Goal: Task Accomplishment & Management: Complete application form

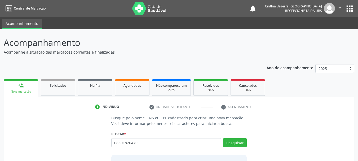
type input "08301820470"
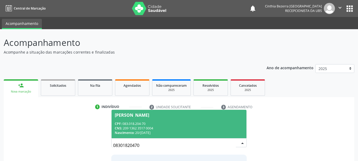
scroll to position [43, 0]
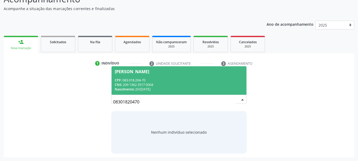
click at [208, 90] on div "Nascimento: 20/06/2001" at bounding box center [179, 89] width 129 height 5
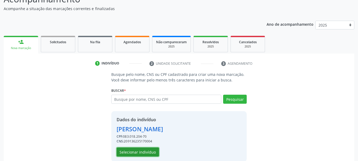
click at [139, 151] on button "Selecionar indivíduo" at bounding box center [138, 151] width 42 height 9
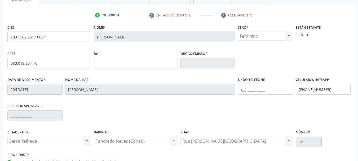
scroll to position [126, 0]
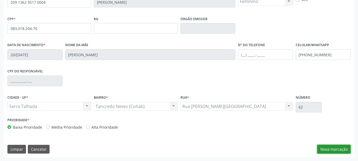
click at [332, 148] on button "Nova marcação" at bounding box center [333, 149] width 33 height 9
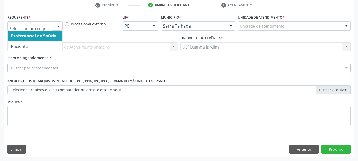
click at [57, 25] on div at bounding box center [58, 26] width 8 height 9
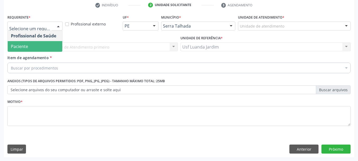
click at [52, 43] on span "Paciente" at bounding box center [35, 46] width 55 height 11
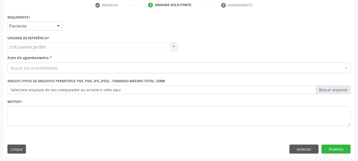
click at [61, 68] on div "Buscar por procedimentos" at bounding box center [178, 67] width 343 height 11
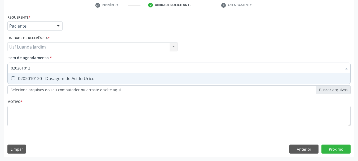
type input "0202010120"
click at [73, 82] on span "0202010120 - Dosagem de Acido Urico" at bounding box center [179, 78] width 342 height 11
checkbox Urico "true"
type input "02020101"
checkbox Urico "false"
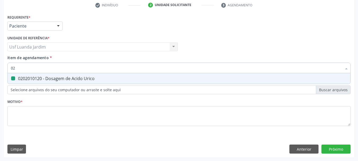
type input "0"
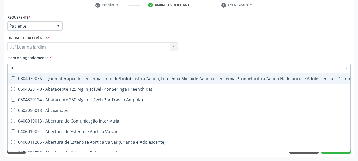
type input "02"
checkbox Drogas "true"
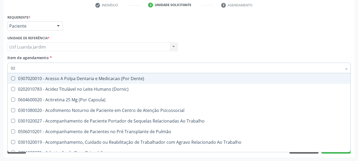
type input "020"
checkbox Urico "true"
checkbox Endocardico "false"
type input "0202"
checkbox População "true"
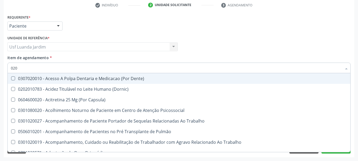
checkbox Urico "false"
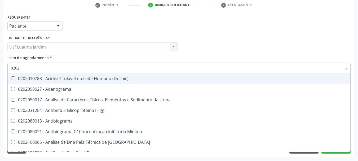
type input "02020"
checkbox Organicos "true"
checkbox Urico "false"
type input "020201"
checkbox Clamidia "true"
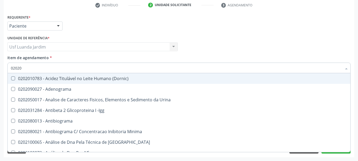
checkbox Organicos "false"
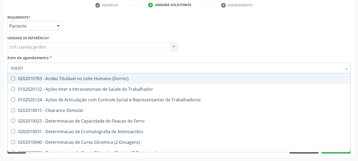
type input "0202010"
checkbox Ativada\) "true"
checkbox Urico "false"
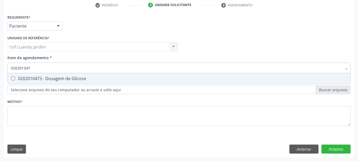
type input "0202010473"
click at [145, 82] on span "0202010473 - Dosagem de Glicose" at bounding box center [179, 78] width 342 height 11
checkbox Glicose "true"
type input "02020104"
checkbox Glicose "false"
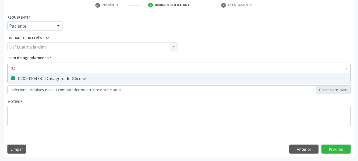
type input "0"
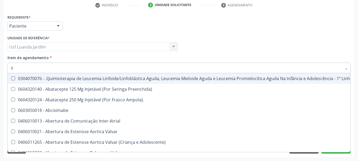
type input "02"
checkbox Drogas "true"
checkbox Coclear "true"
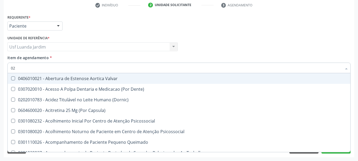
type input "020"
checkbox Intra-Aortico "true"
checkbox \(Qualitativo\) "true"
checkbox Urico "false"
checkbox Glicose "false"
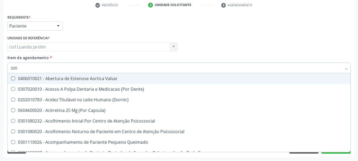
type input "0202"
checkbox Distal "true"
checkbox Auditiva "true"
checkbox Intra-Aortico "false"
checkbox \(Qualitativo\) "false"
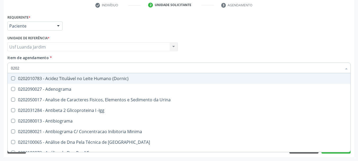
type input "02020"
checkbox Organicos "true"
checkbox Urico "false"
checkbox Xi "true"
checkbox Glicose "false"
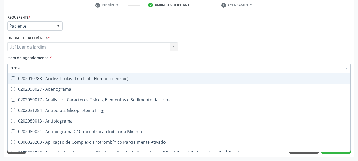
type input "020201"
checkbox Osmolar "true"
checkbox T3 "true"
checkbox Urico "false"
type input "0202010"
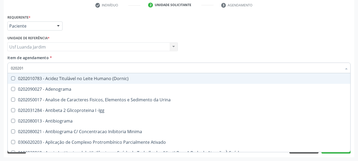
checkbox \(Controle\) "true"
checkbox Osmolar "false"
checkbox Osmolalidade "true"
checkbox T3 "false"
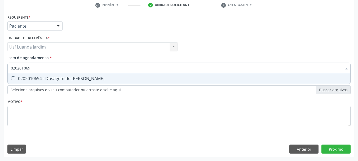
type input "0202010694"
click at [157, 76] on span "0202010694 - Dosagem de Ureia" at bounding box center [179, 78] width 342 height 11
checkbox Ureia "true"
type input "02020106"
checkbox Ureia "false"
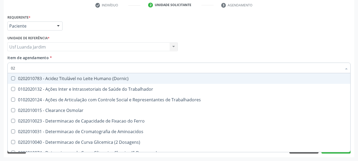
type input "0"
checkbox Urico "false"
checkbox Glicose "false"
checkbox Ureia "false"
checkbox Trabalho "false"
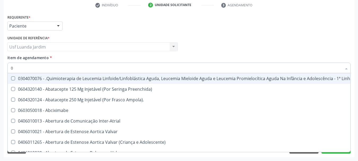
type input "02"
checkbox Drogas "true"
checkbox Coclear "true"
checkbox Colecistectomia "true"
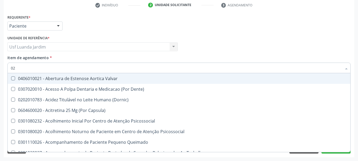
type input "020"
checkbox Intra-Aortico "true"
checkbox \(Qualitativo\) "true"
checkbox Ii\) "true"
checkbox Urico "false"
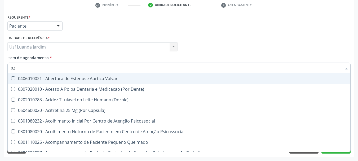
checkbox Glicose "false"
checkbox Ureia "false"
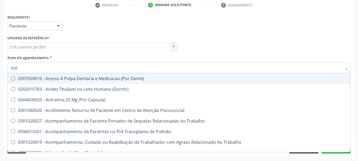
type input "0202"
checkbox População "true"
checkbox Laser "true"
checkbox Estimulo "true"
checkbox Urico "false"
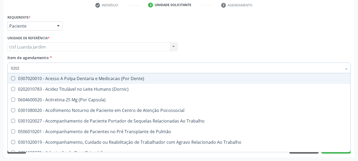
checkbox Glicose "false"
type input "02020"
checkbox Sistêmicas "true"
checkbox População "false"
checkbox Salivar "true"
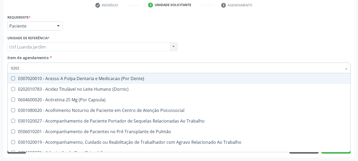
checkbox Laser "false"
checkbox Esforco "true"
checkbox Estimulo "false"
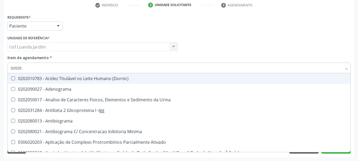
type input "020201"
checkbox Osmolar "true"
checkbox T3 "true"
checkbox Ascorbico "true"
checkbox Urico "false"
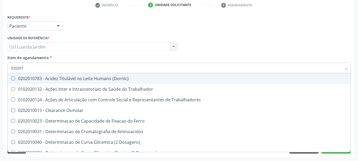
type input "0202010"
checkbox Ativada\) "true"
checkbox Urico "false"
checkbox II "true"
checkbox Glicose "false"
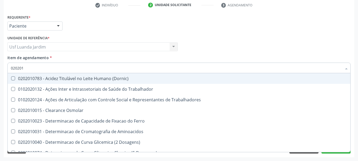
checkbox Piruvato "true"
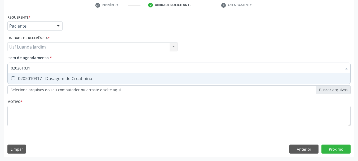
type input "0202010317"
click at [157, 76] on span "0202010317 - Dosagem de Creatinina" at bounding box center [179, 78] width 342 height 11
checkbox Creatinina "true"
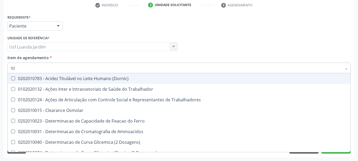
type input "0"
checkbox Urico "false"
checkbox Creatinina "false"
checkbox Glicose "false"
checkbox Ureia "false"
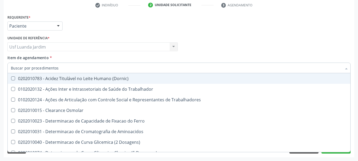
checkbox Trabalho "false"
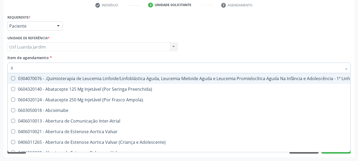
type input "02"
checkbox Drogas "true"
checkbox \(Liquido\) "true"
checkbox Coclear "true"
checkbox Colecistectomia "true"
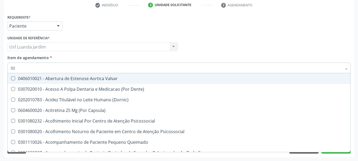
type input "020"
checkbox Intra-Aortico "true"
checkbox Complementar\) "true"
checkbox \(Qualitativo\) "true"
checkbox Ii\) "true"
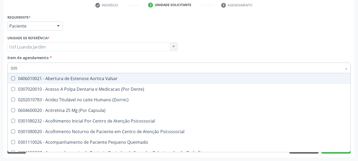
checkbox Urico "false"
checkbox Creatinina "false"
checkbox Glicose "false"
checkbox Ureia "false"
type input "0202"
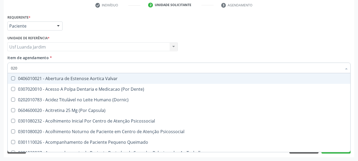
checkbox Distal "true"
checkbox Sistêmico "true"
checkbox Auditiva "true"
checkbox Nasal "true"
checkbox Intra-Aortico "false"
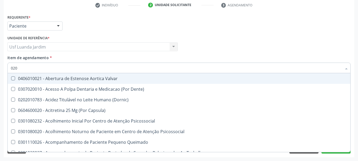
checkbox Complementar\) "false"
checkbox \(Qualitativo\) "false"
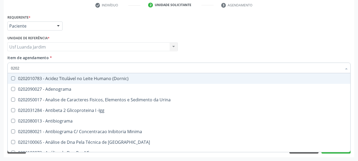
type input "02020"
checkbox Organicos "true"
checkbox Urico "false"
checkbox Calcio "true"
checkbox Creatinina "false"
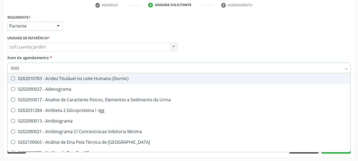
checkbox Xi "true"
checkbox Glicose "false"
checkbox Derrames "true"
checkbox Ureia "false"
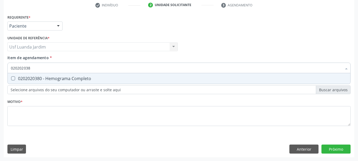
type input "0202020380"
click at [157, 76] on span "0202020380 - Hemograma Completo" at bounding box center [179, 78] width 342 height 11
checkbox Completo "true"
type input "02020203"
checkbox Completo "false"
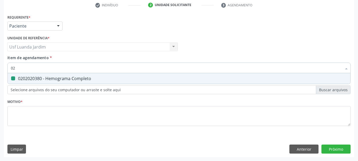
type input "0"
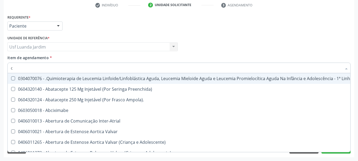
type input "co"
checkbox Coclear "true"
checkbox Tempo "true"
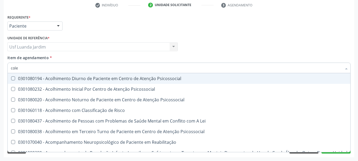
type input "coles"
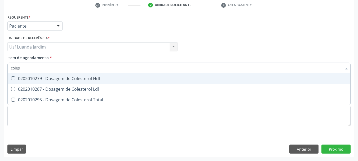
click at [157, 81] on span "0202010279 - Dosagem de Colesterol Hdl" at bounding box center [179, 78] width 342 height 11
checkbox Hdl "true"
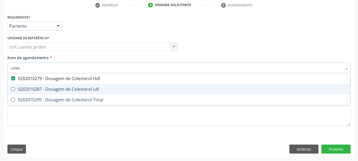
click at [157, 89] on div "0202010287 - Dosagem de Colesterol Ldl" at bounding box center [179, 89] width 336 height 4
checkbox Ldl "true"
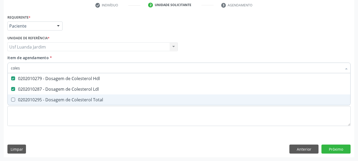
click at [157, 99] on div "0202010295 - Dosagem de Colesterol Total" at bounding box center [179, 99] width 336 height 4
checkbox Total "true"
type input "cole"
checkbox Hdl "false"
checkbox Ldl "false"
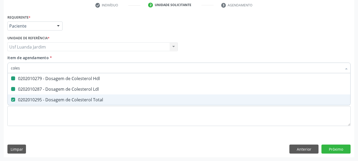
checkbox Total "false"
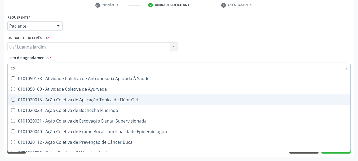
type input "c"
checkbox Hdl "false"
checkbox Ldl "false"
checkbox Total "false"
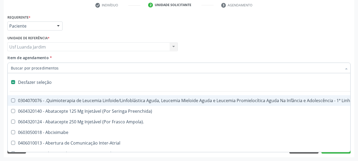
type input "h"
checkbox A "true"
checkbox Queimados\) "true"
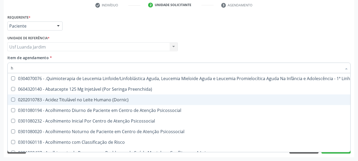
type input "he"
checkbox Removível "true"
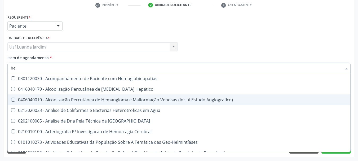
type input "hem"
checkbox II "true"
checkbox Completo "false"
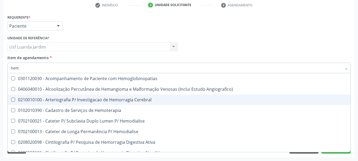
type input "hemo"
checkbox Retro-Retal "true"
checkbox Completo "false"
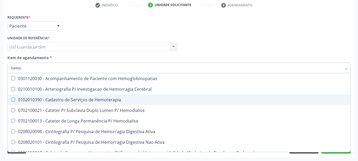
type input "hemog"
checkbox Carboxi-Hemoglobina "true"
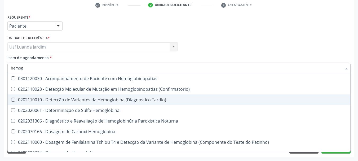
type input "hemogr"
checkbox Hemoglobinopatias "true"
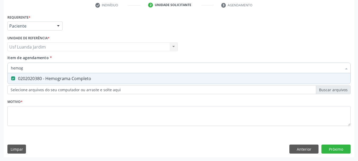
type input "hemo"
checkbox Completo "false"
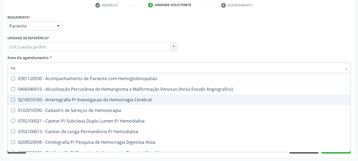
type input "h"
checkbox Completo "false"
checkbox Orgaos "false"
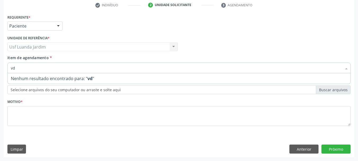
type input "v"
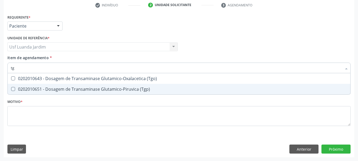
type input "tgo"
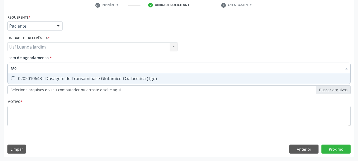
click at [167, 81] on span "0202010643 - Dosagem de Transaminase Glutamico-Oxalacetica (Tgo)" at bounding box center [179, 78] width 342 height 11
checkbox \(Tgo\) "true"
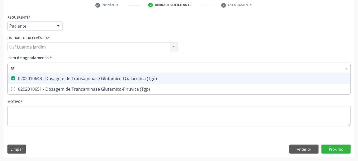
type input "t"
checkbox \(Tgo\) "false"
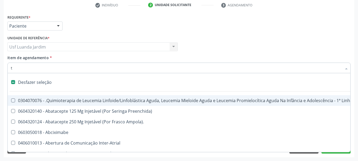
type input "tg"
checkbox Manutenção "true"
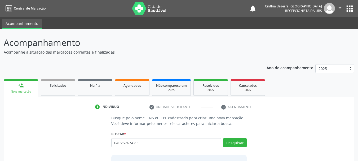
type input "04925767429"
type input "0"
